Goal: Task Accomplishment & Management: Manage account settings

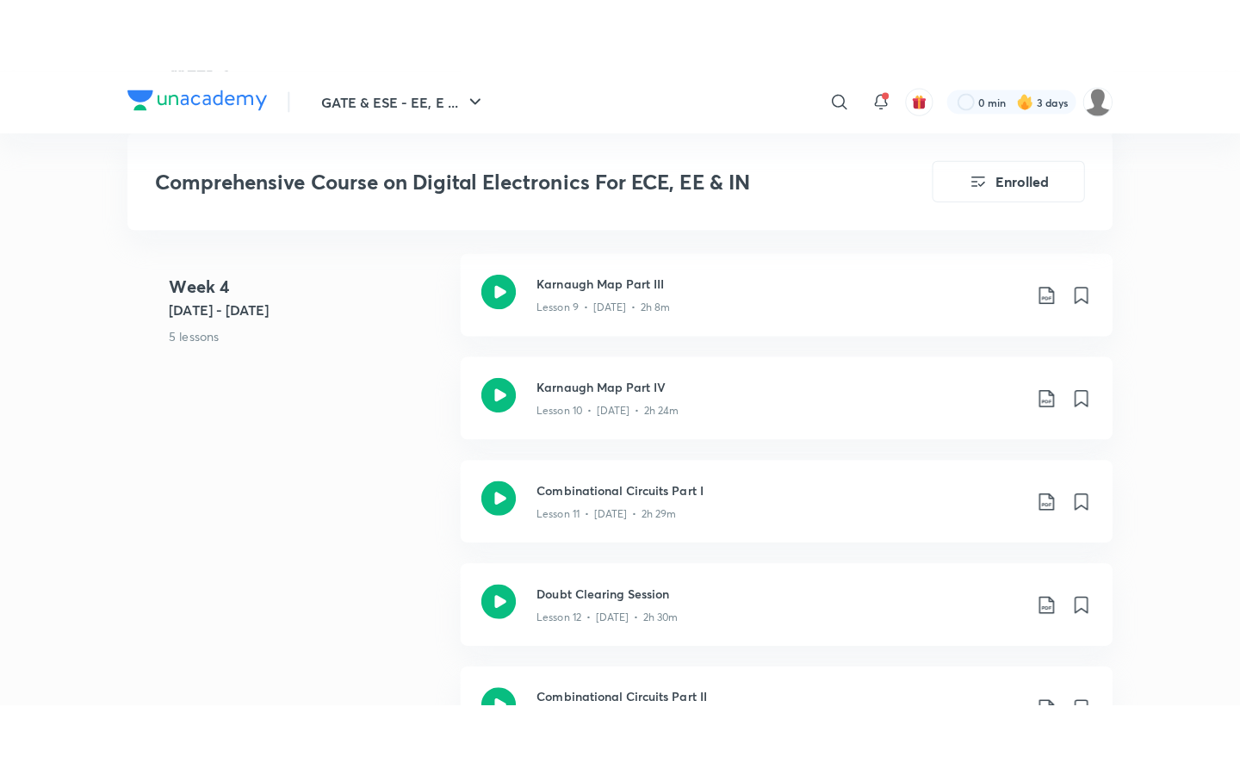
scroll to position [2128, 0]
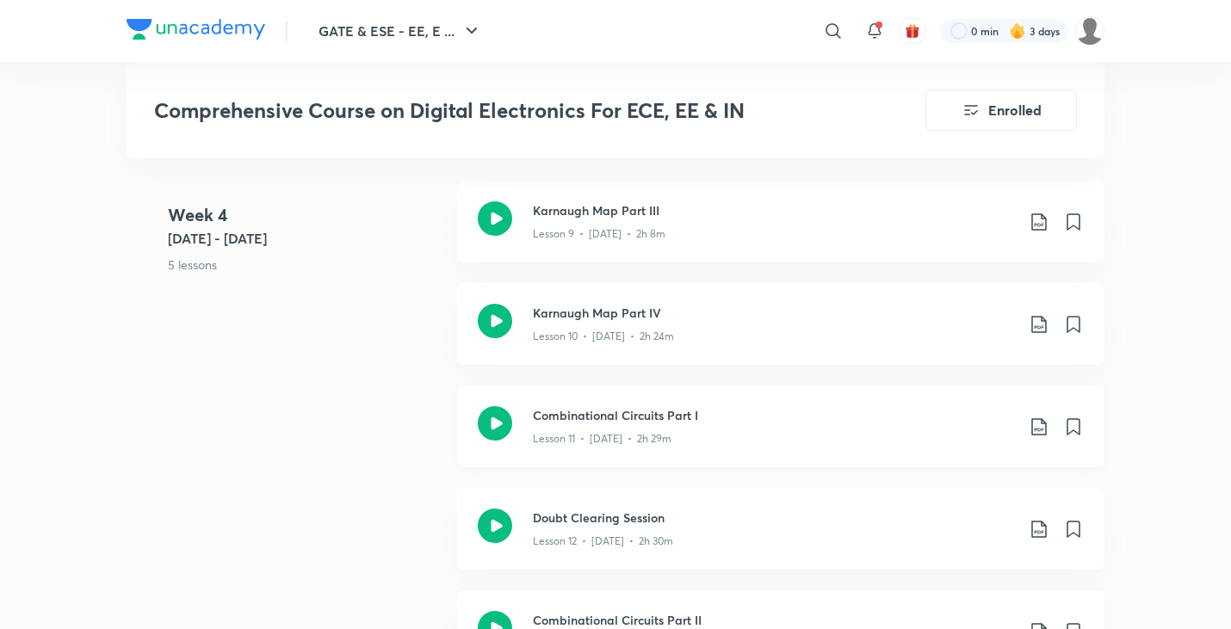
click at [604, 415] on h3 "Combinational Circuits Part I" at bounding box center [774, 415] width 482 height 18
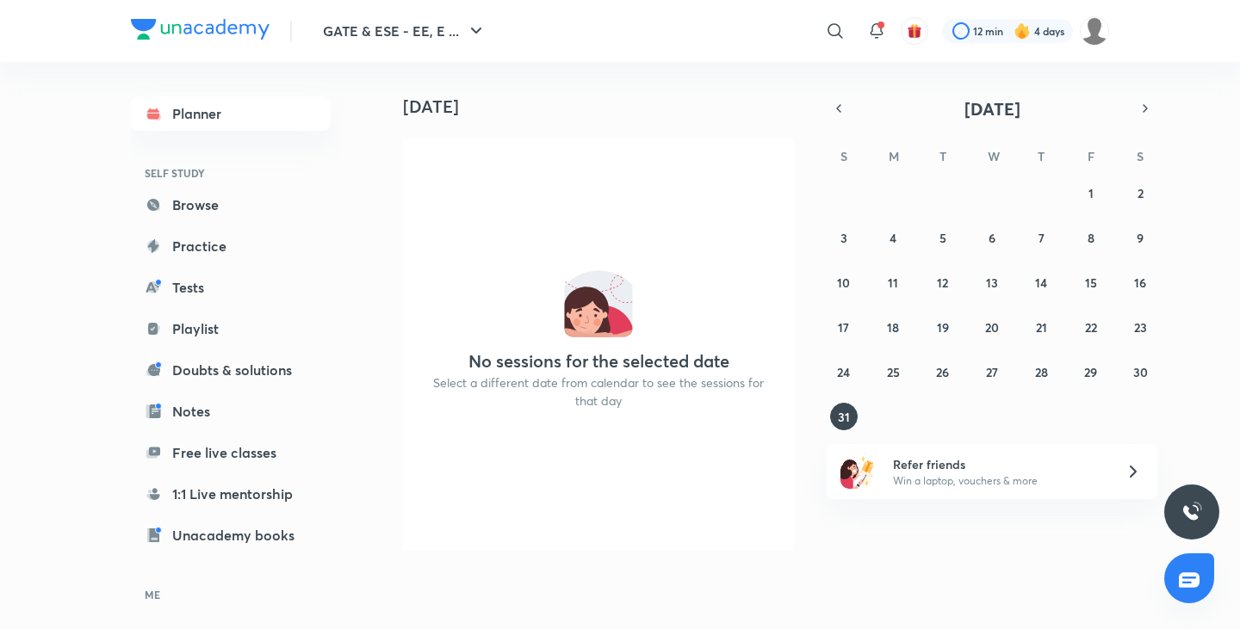
click at [252, 210] on link "Browse" at bounding box center [231, 205] width 200 height 34
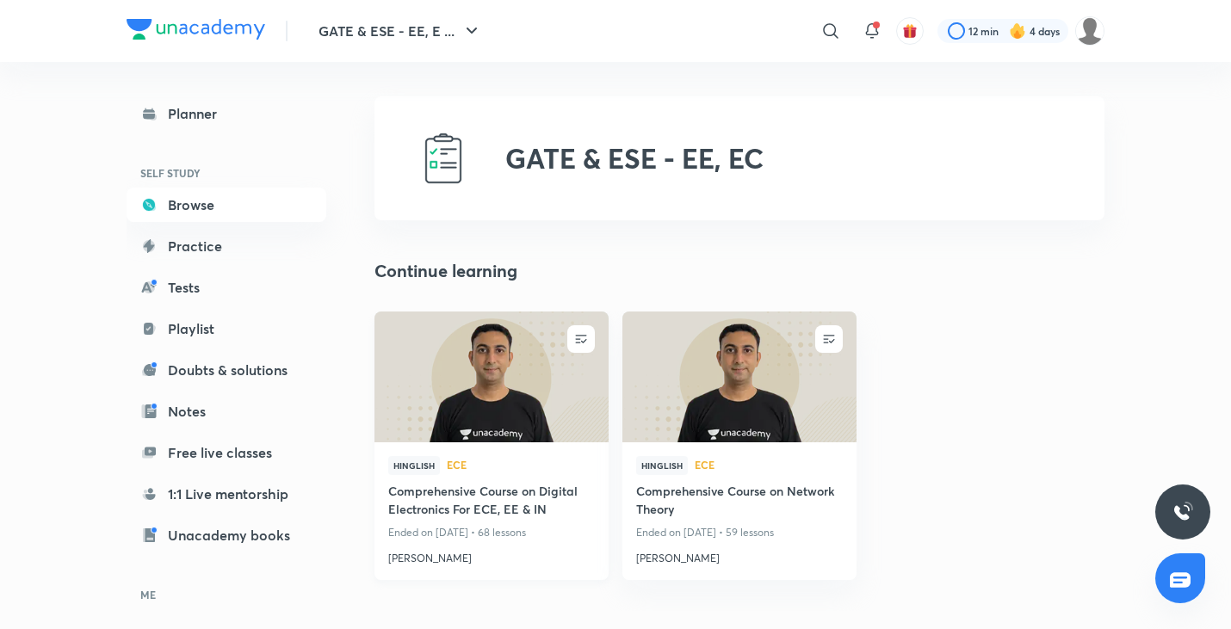
click at [520, 421] on img at bounding box center [491, 376] width 239 height 133
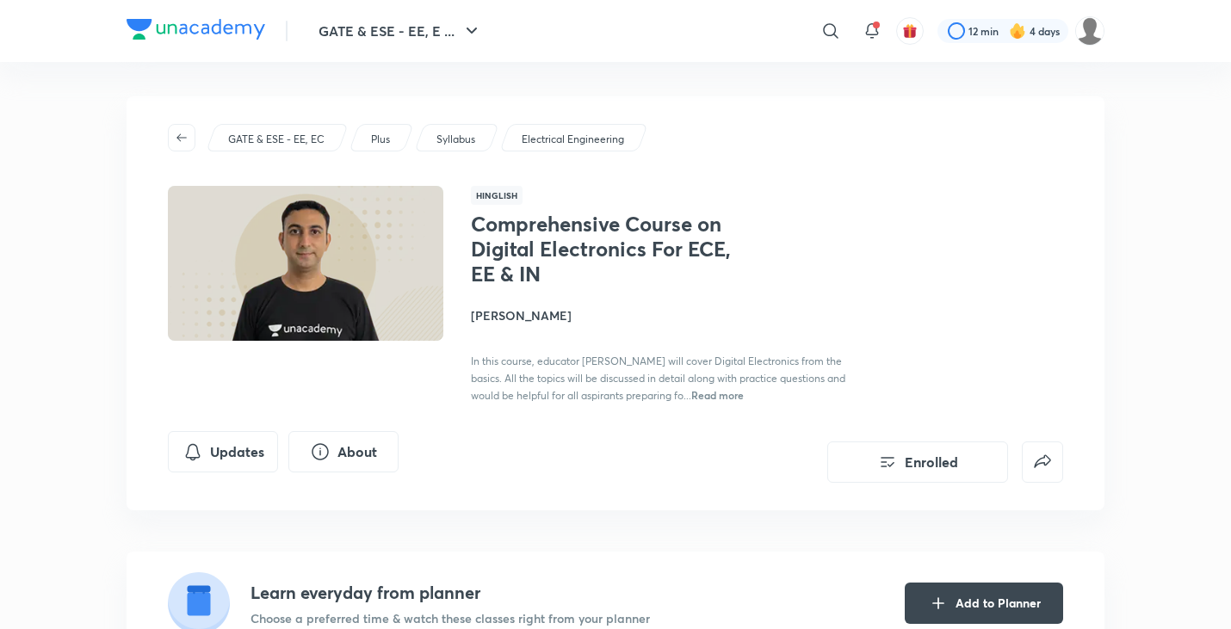
click at [523, 313] on h4 "[PERSON_NAME]" at bounding box center [664, 316] width 386 height 18
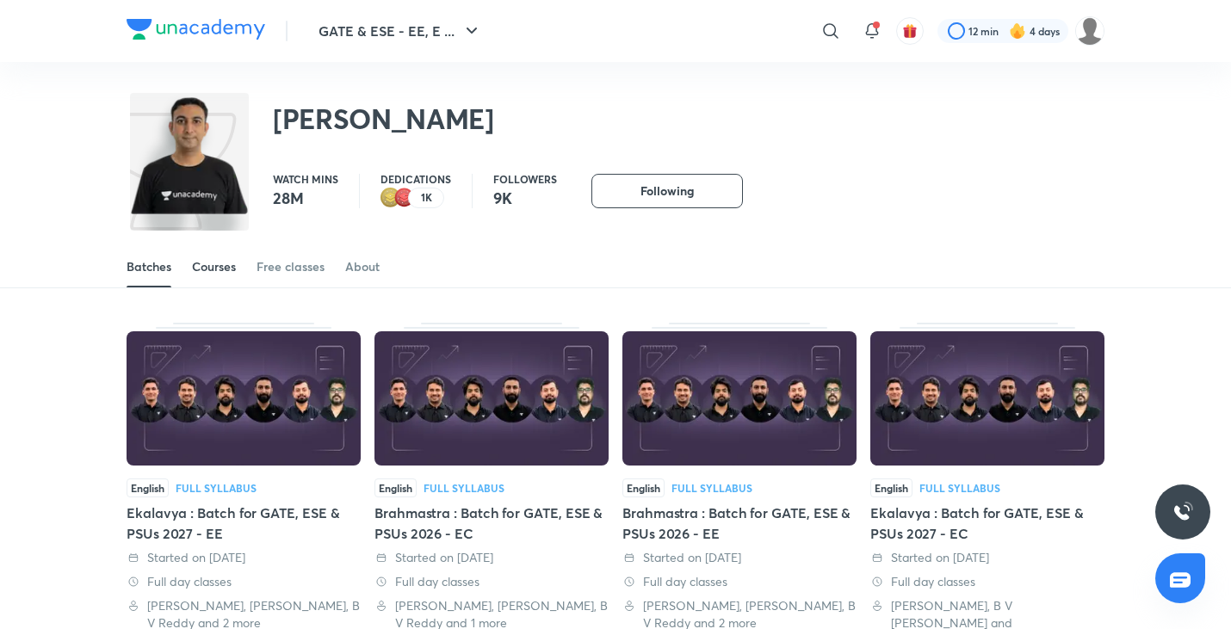
click at [214, 270] on div "Courses" at bounding box center [214, 266] width 44 height 17
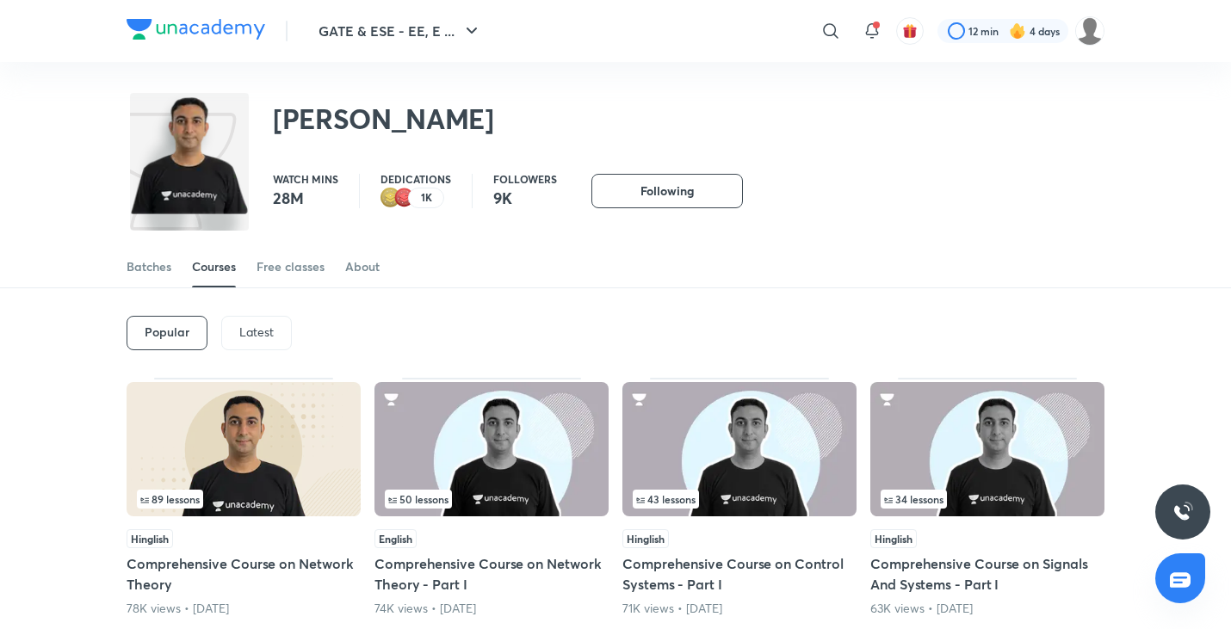
click at [276, 332] on div "Latest" at bounding box center [256, 333] width 71 height 34
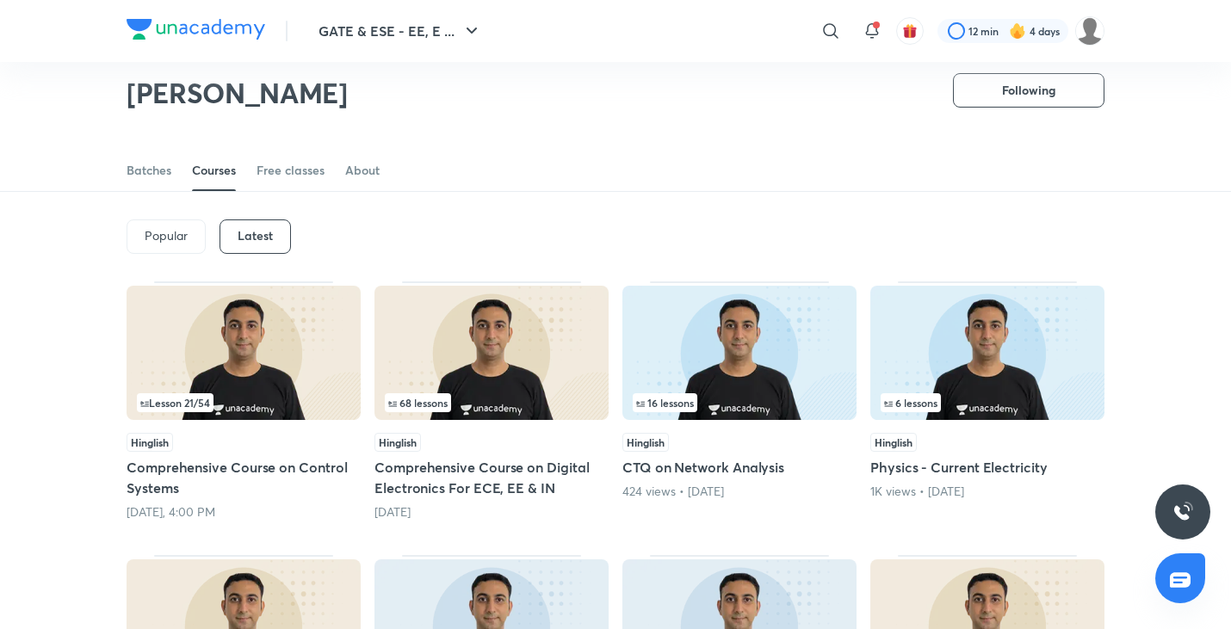
scroll to position [41, 0]
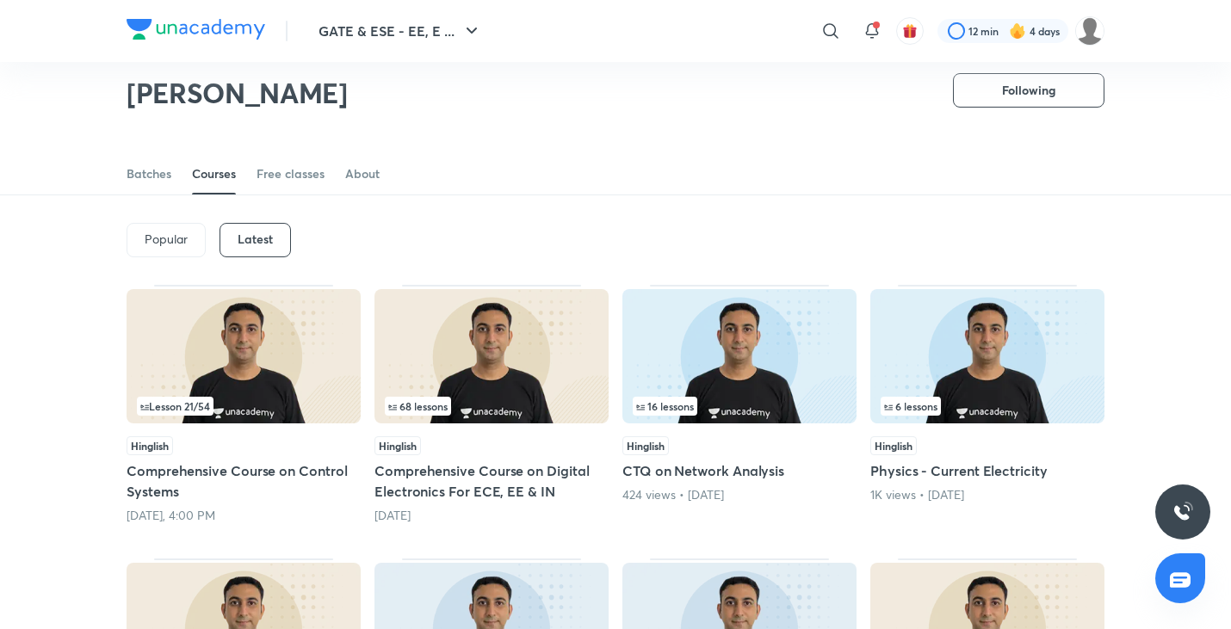
click at [288, 357] on img at bounding box center [244, 356] width 234 height 134
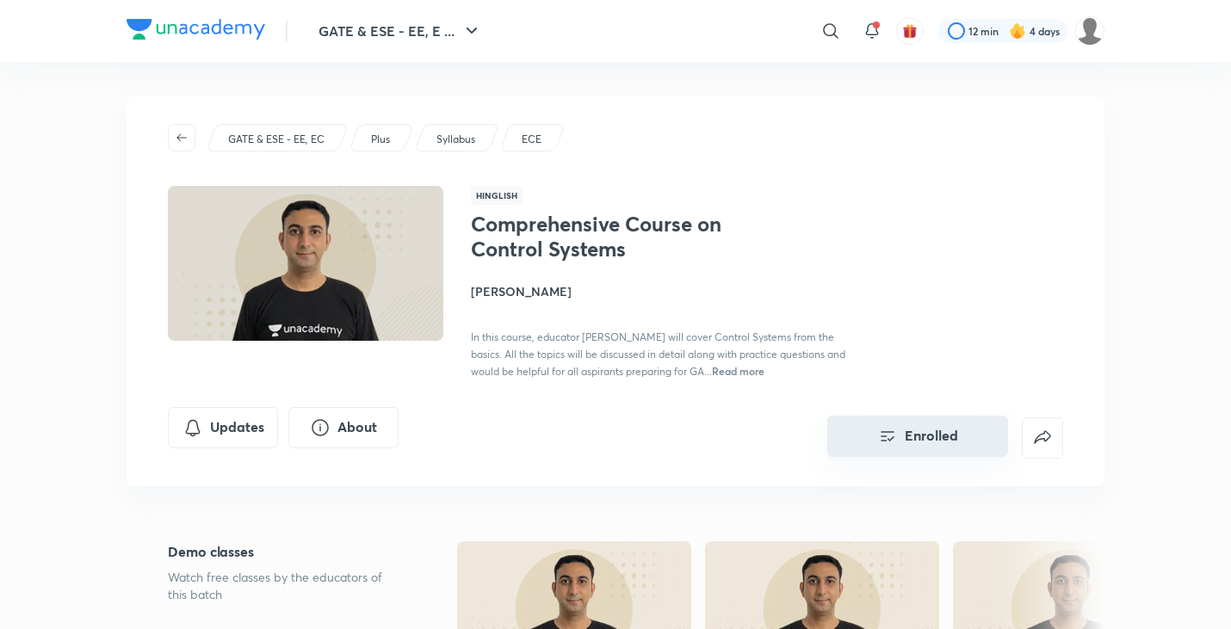
click at [903, 433] on button "Enrolled" at bounding box center [918, 436] width 181 height 41
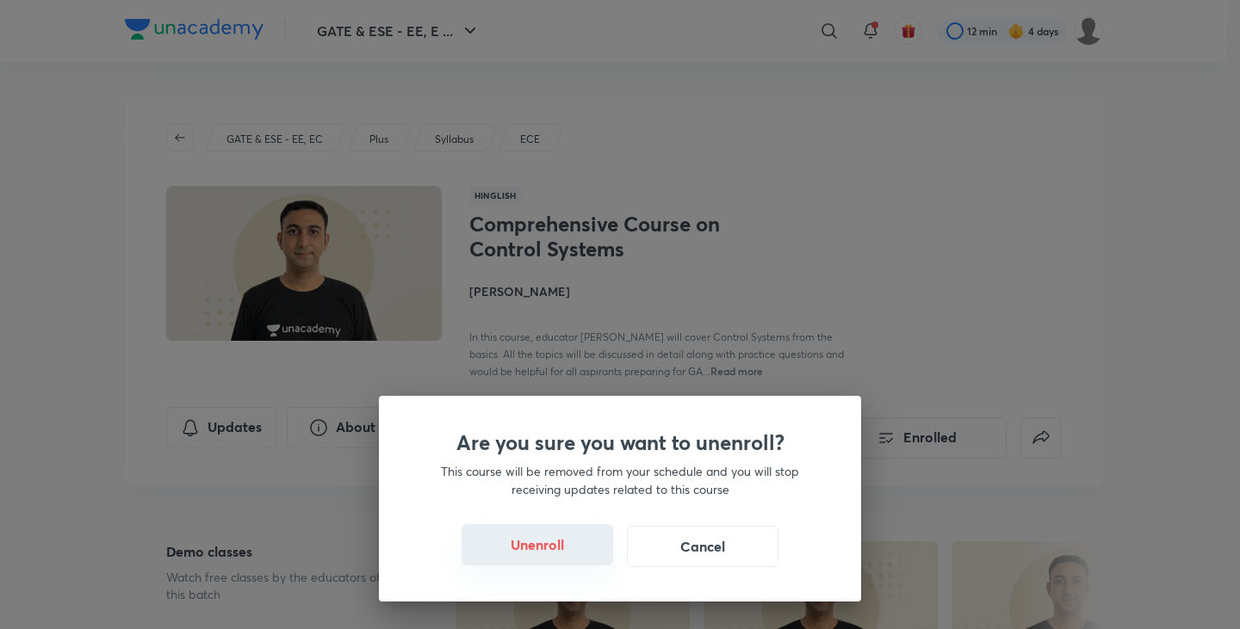
click at [553, 533] on button "Unenroll" at bounding box center [538, 544] width 152 height 41
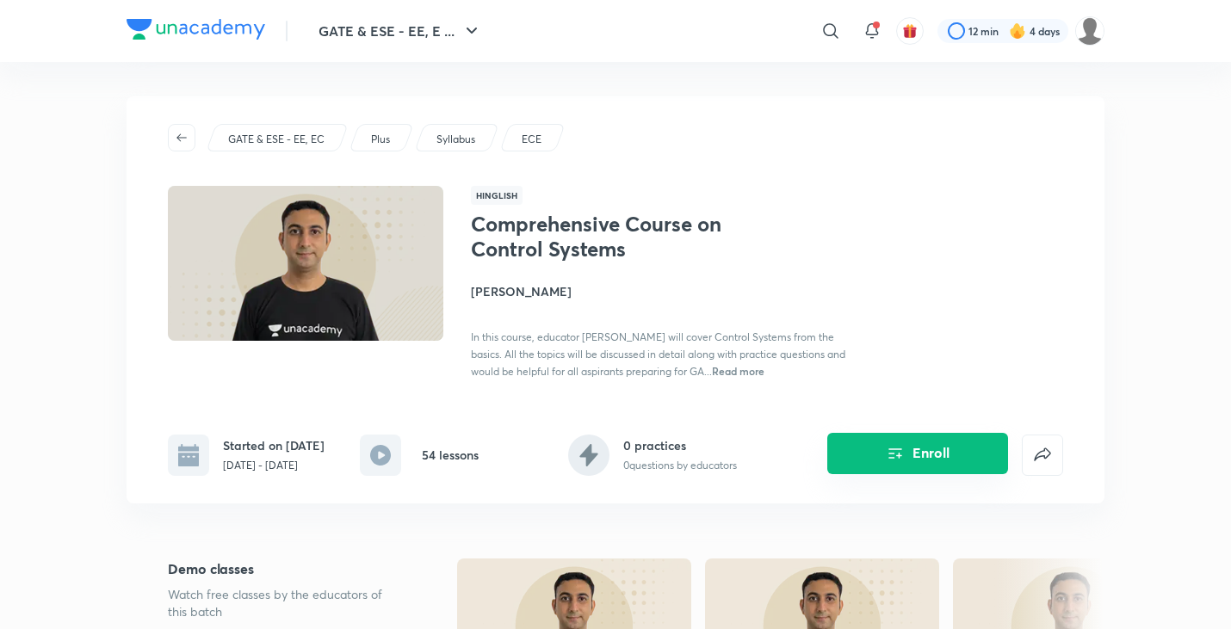
click at [843, 451] on button "Enroll" at bounding box center [918, 453] width 181 height 41
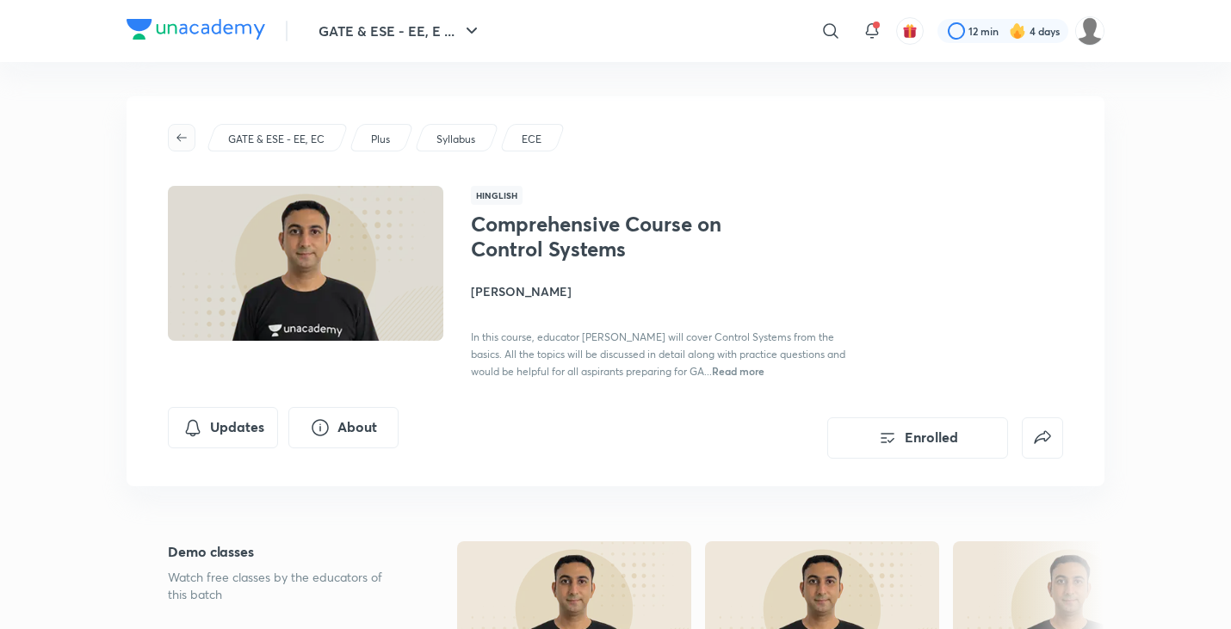
click at [186, 131] on icon "button" at bounding box center [182, 138] width 14 height 14
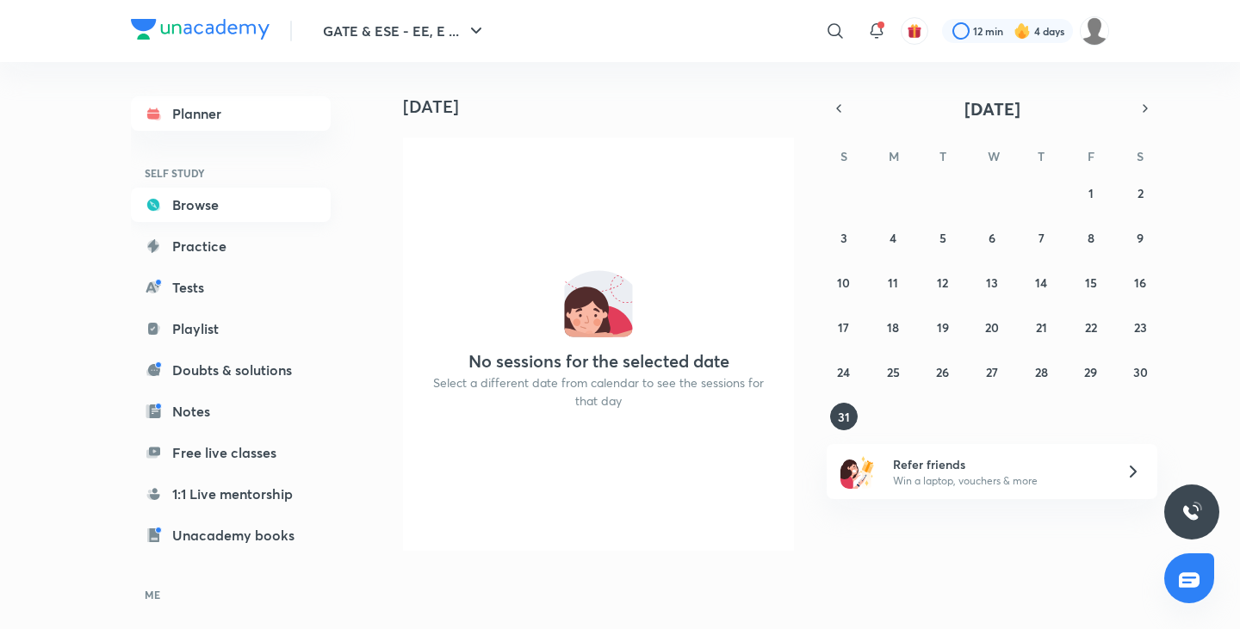
click at [239, 208] on link "Browse" at bounding box center [231, 205] width 200 height 34
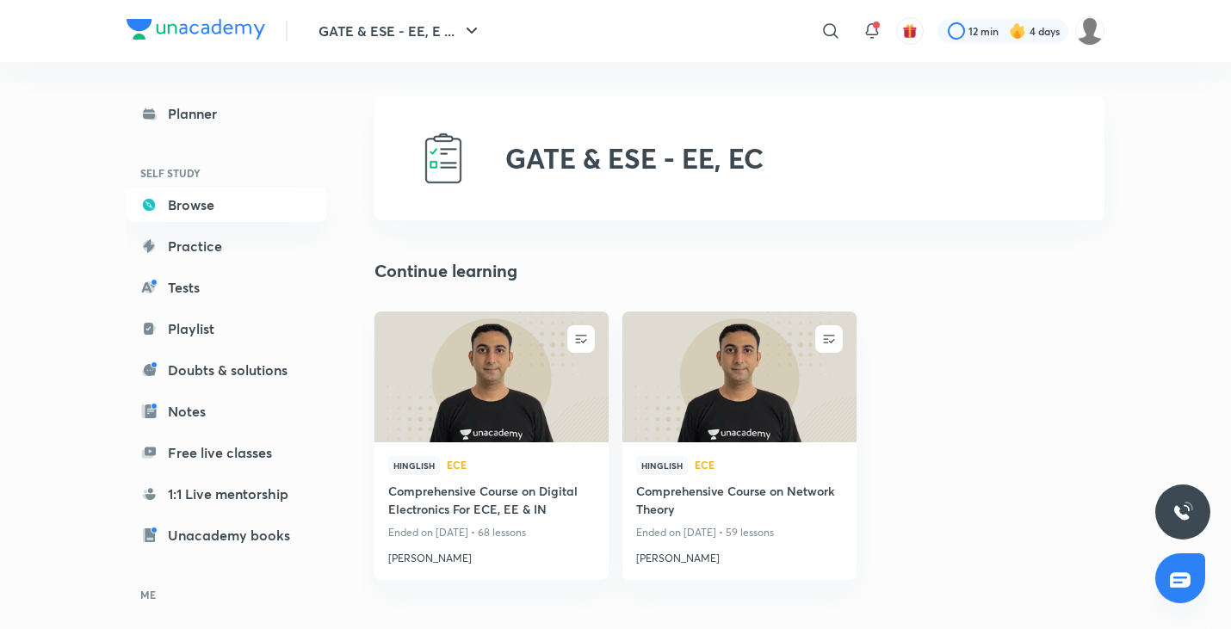
scroll to position [104, 0]
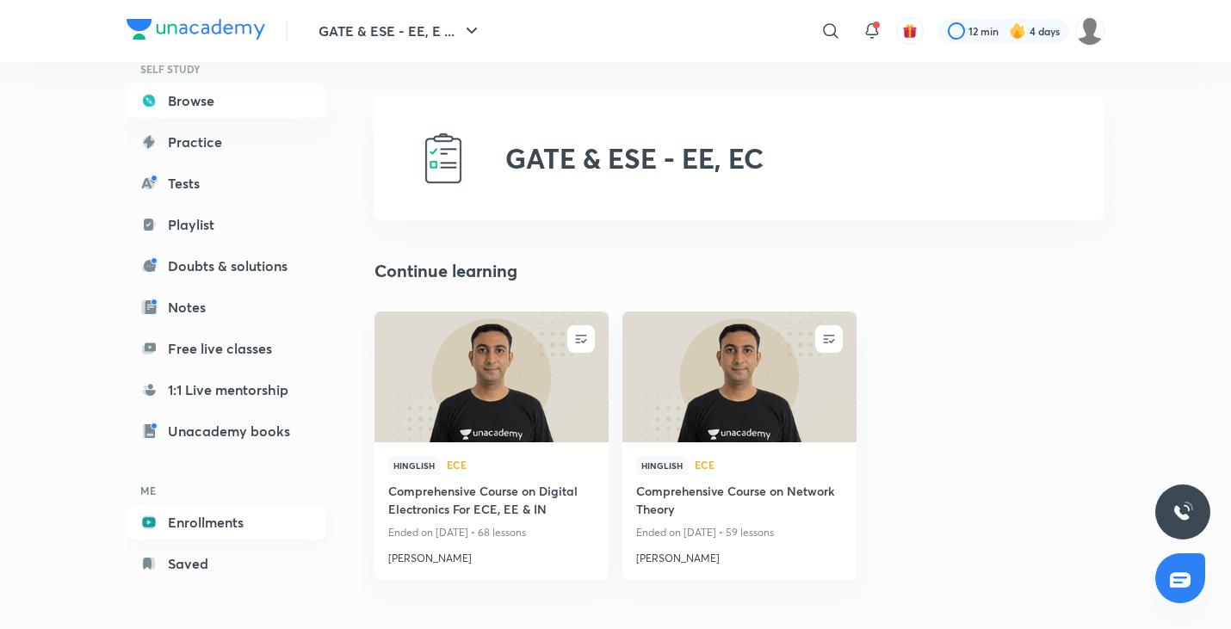
click at [219, 520] on link "Enrollments" at bounding box center [227, 522] width 200 height 34
